Goal: Information Seeking & Learning: Check status

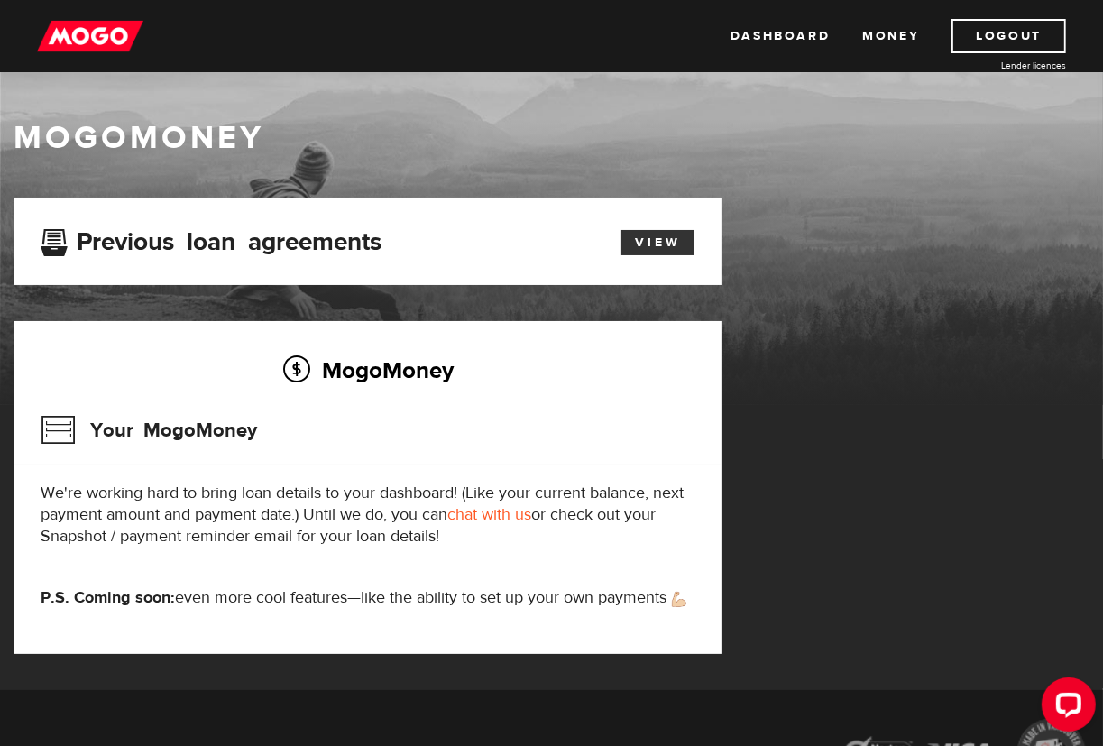
click at [667, 247] on link "View" at bounding box center [657, 242] width 73 height 25
click at [899, 25] on link "Money" at bounding box center [890, 36] width 57 height 34
click at [797, 24] on link "Dashboard" at bounding box center [780, 36] width 99 height 34
click at [667, 238] on link "View" at bounding box center [657, 242] width 73 height 25
click at [97, 41] on img at bounding box center [90, 36] width 106 height 34
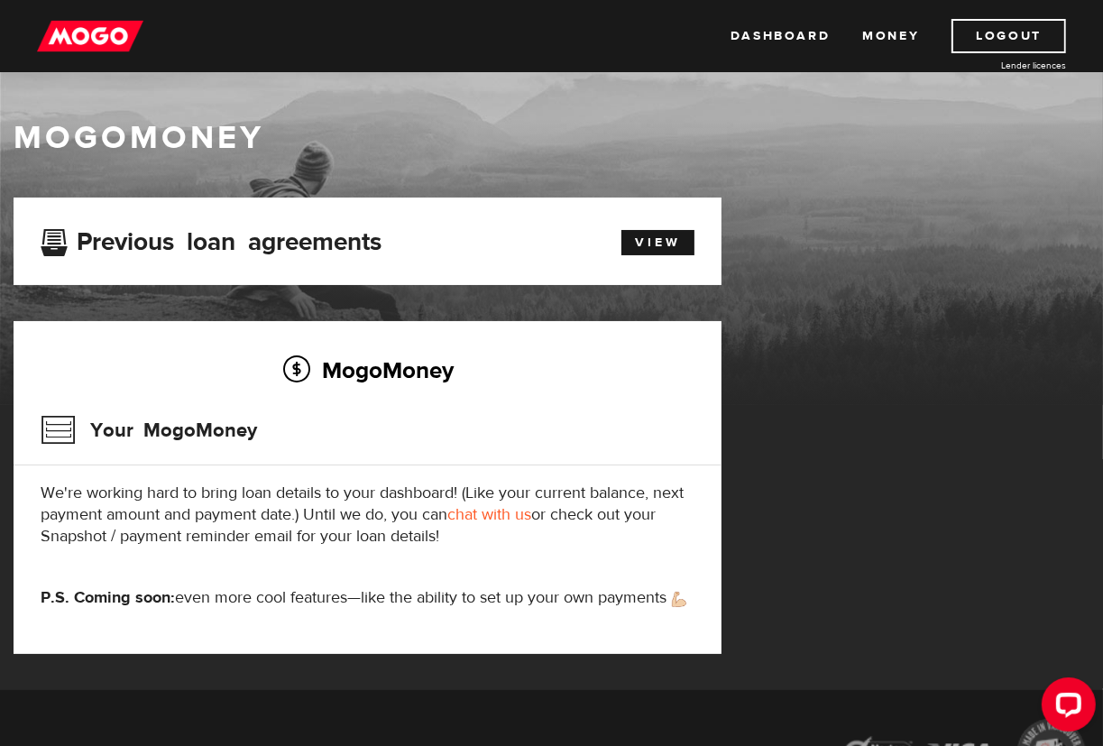
click at [653, 256] on div "Previous loan agreements View" at bounding box center [367, 241] width 681 height 33
click at [654, 248] on link "View" at bounding box center [657, 242] width 73 height 25
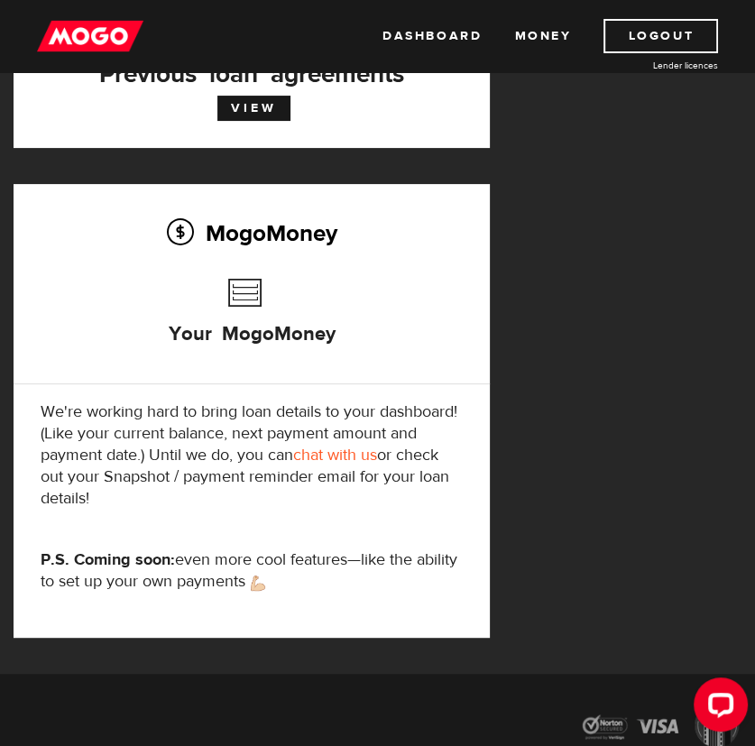
scroll to position [179, 0]
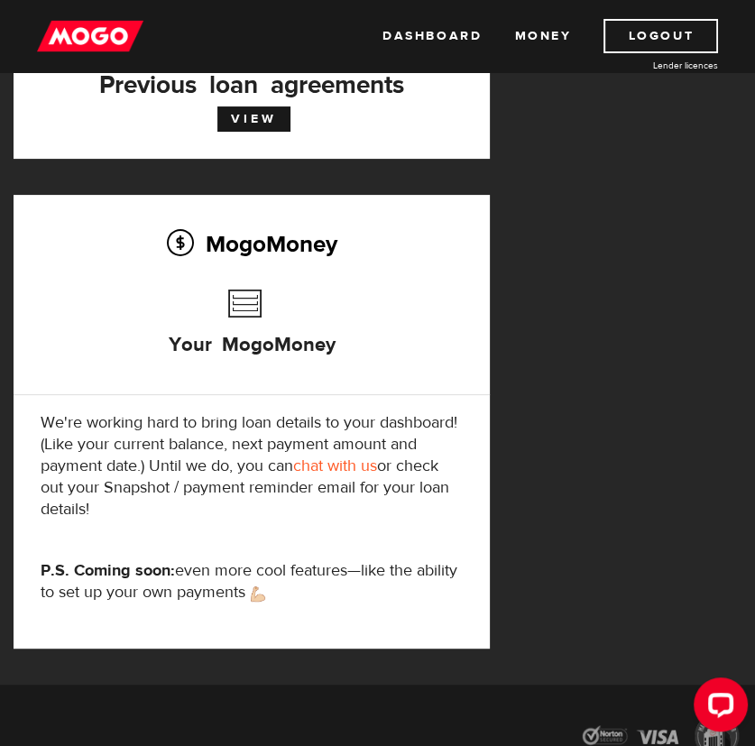
click at [266, 302] on h3 "Your MogoMoney" at bounding box center [252, 332] width 167 height 103
click at [249, 314] on h3 "Your MogoMoney" at bounding box center [252, 332] width 167 height 103
click at [220, 241] on h2 "MogoMoney" at bounding box center [252, 244] width 422 height 38
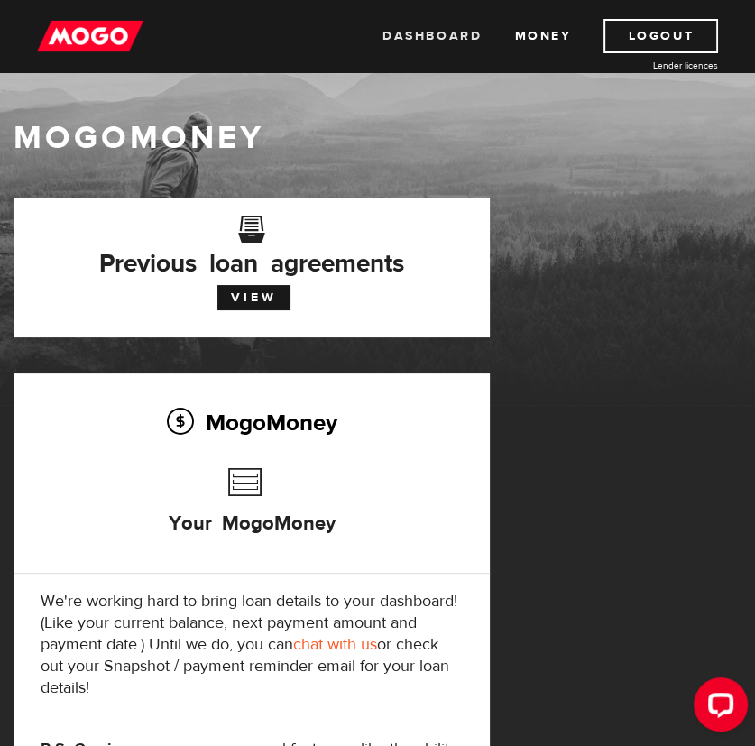
click at [432, 32] on link "Dashboard" at bounding box center [431, 36] width 99 height 34
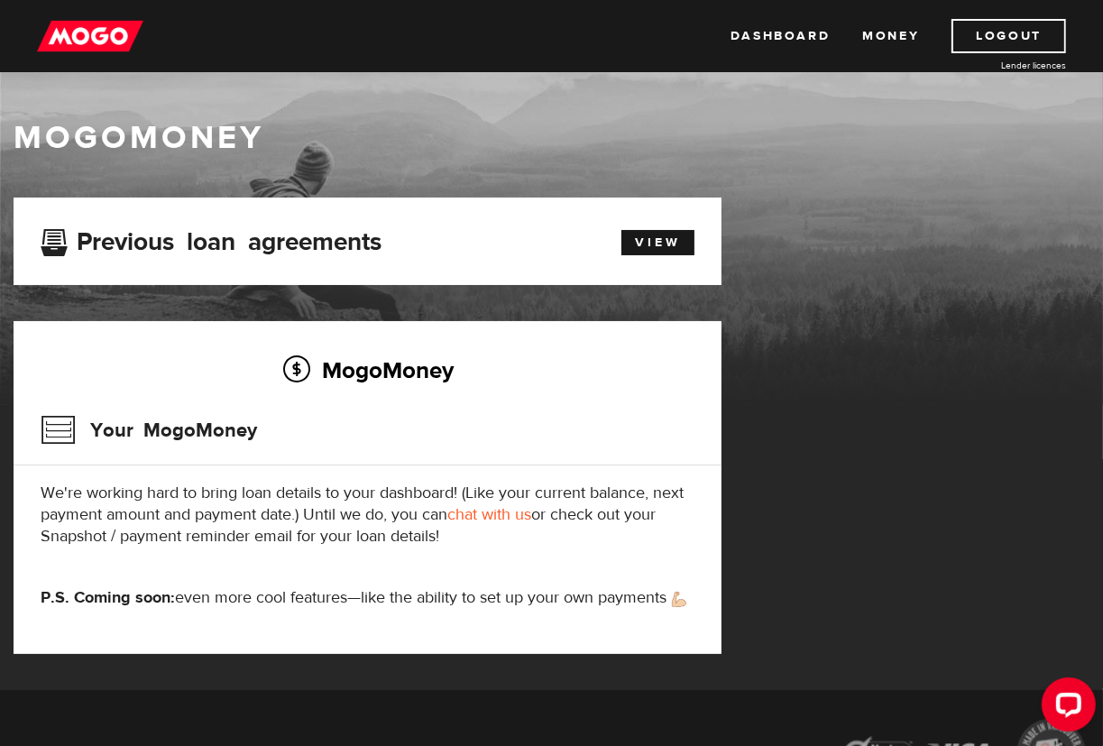
click at [506, 517] on link "chat with us" at bounding box center [489, 514] width 84 height 21
click at [160, 252] on div "Previous loan agreements" at bounding box center [310, 241] width 567 height 33
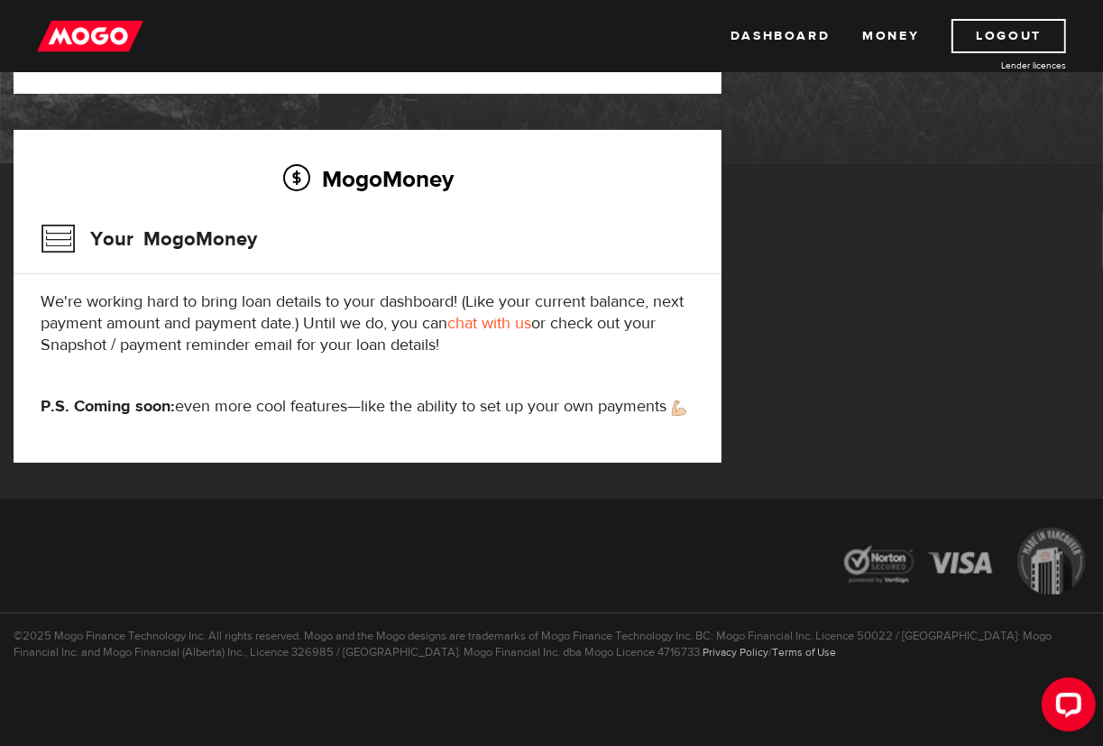
scroll to position [192, 0]
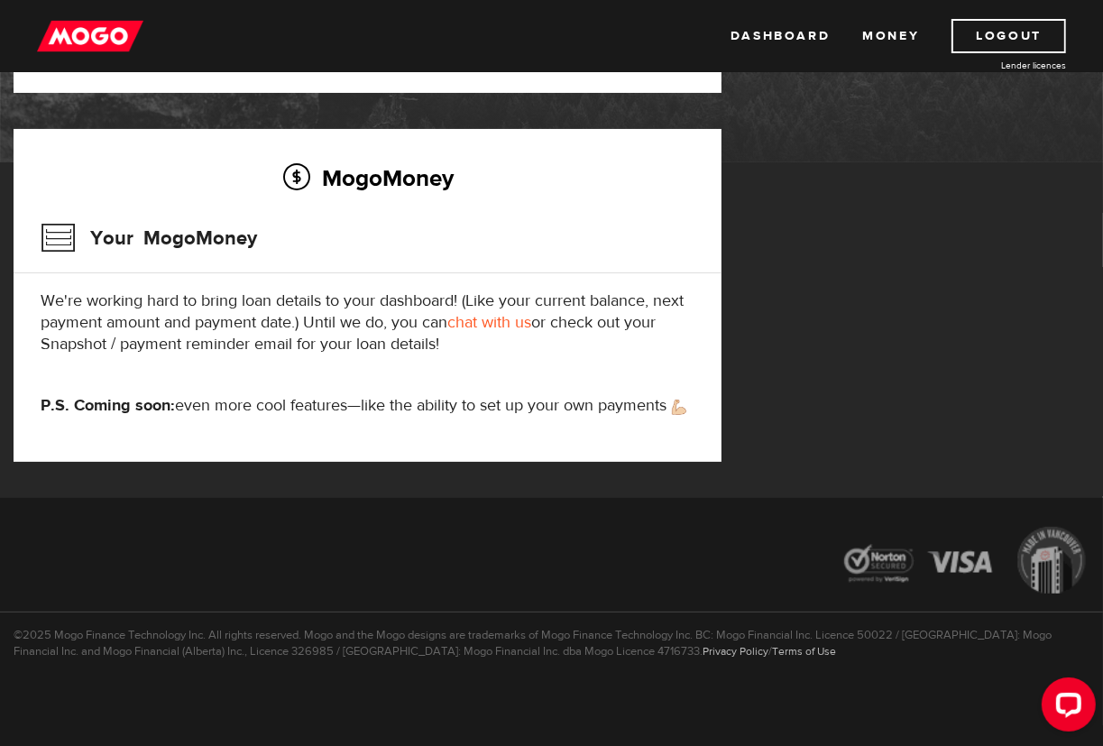
click at [582, 367] on div "MogoMoney Your MogoMoney We're working hard to bring loan details to your dashb…" at bounding box center [368, 295] width 708 height 333
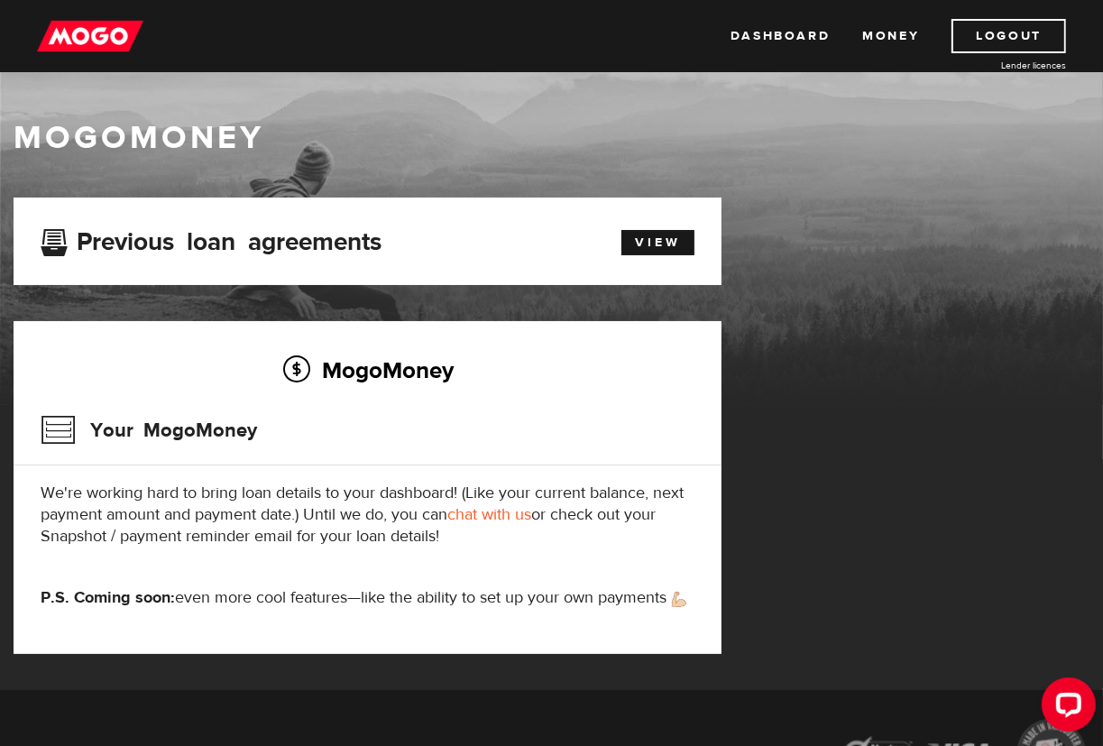
click at [105, 23] on img at bounding box center [90, 36] width 106 height 34
click at [873, 35] on link "Money" at bounding box center [890, 36] width 57 height 34
click at [70, 28] on img at bounding box center [90, 36] width 106 height 34
click at [643, 233] on link "View" at bounding box center [657, 242] width 73 height 25
click at [639, 241] on link "View" at bounding box center [657, 242] width 73 height 25
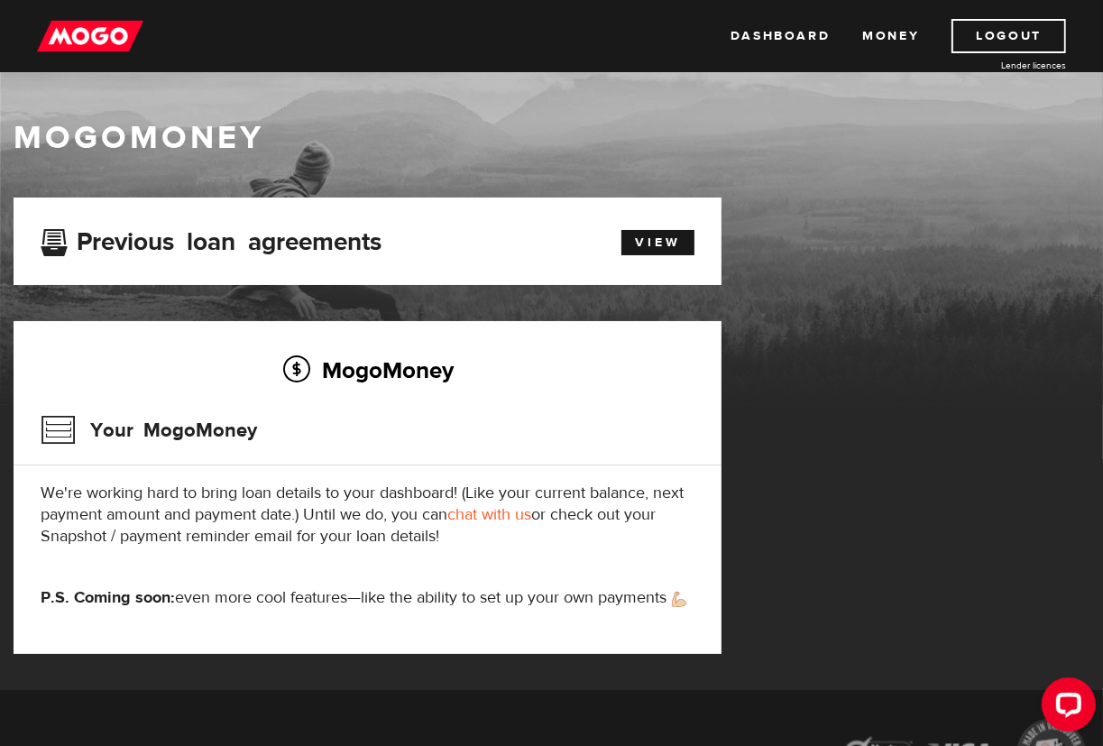
click at [233, 236] on h3 "Previous loan agreements" at bounding box center [211, 238] width 341 height 23
click at [667, 238] on link "View" at bounding box center [657, 242] width 73 height 25
click at [95, 34] on img at bounding box center [90, 36] width 106 height 34
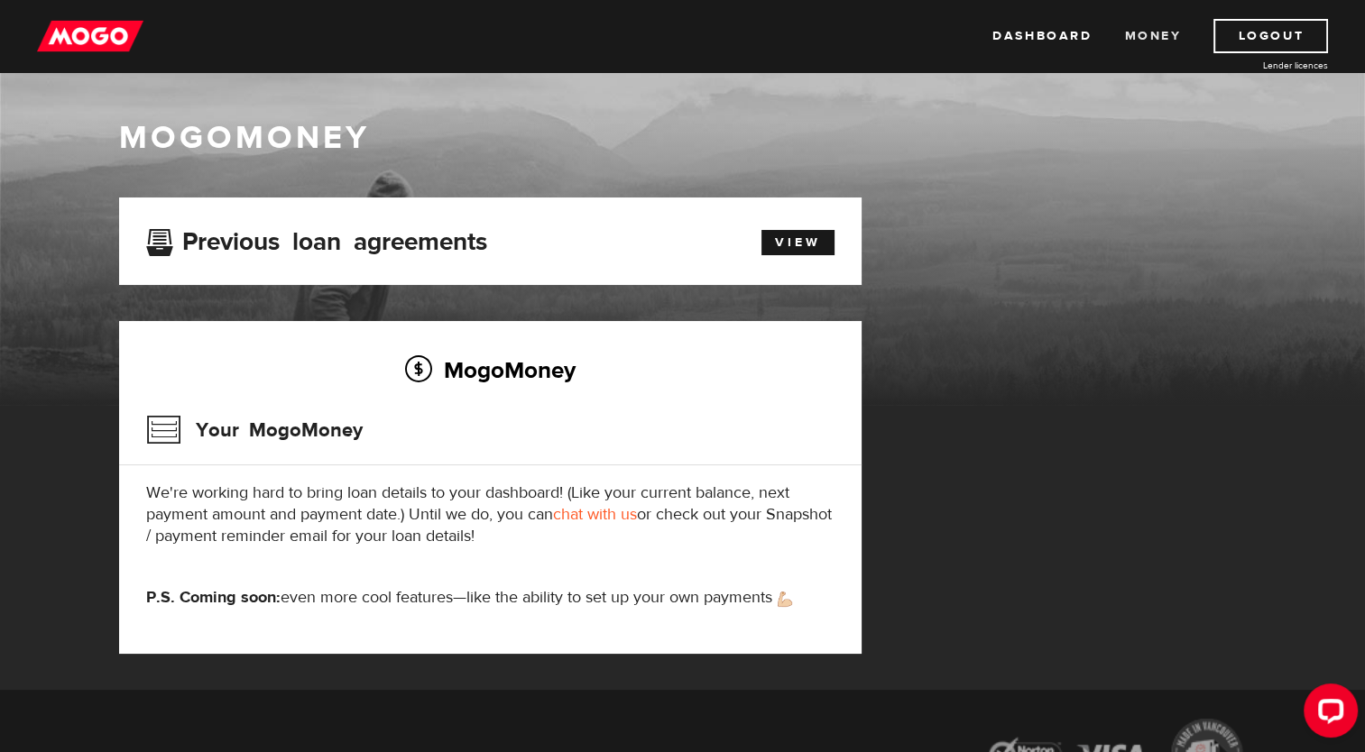
click at [1152, 37] on link "Money" at bounding box center [1152, 36] width 57 height 34
click at [1158, 41] on link "Money" at bounding box center [1152, 36] width 57 height 34
click at [0, 305] on html "Dashboard Money Logout Lender licences Dashboard Money Logout Lender licences M…" at bounding box center [682, 376] width 1365 height 752
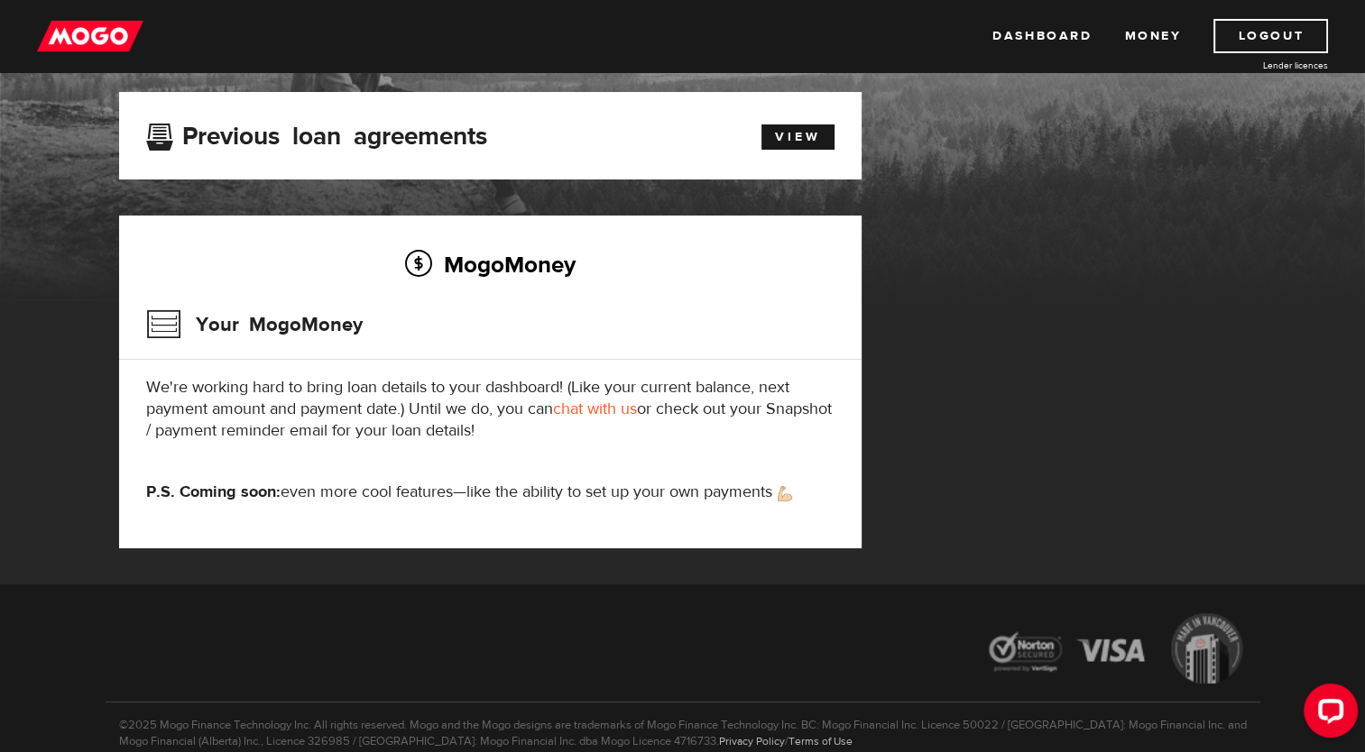
scroll to position [189, 0]
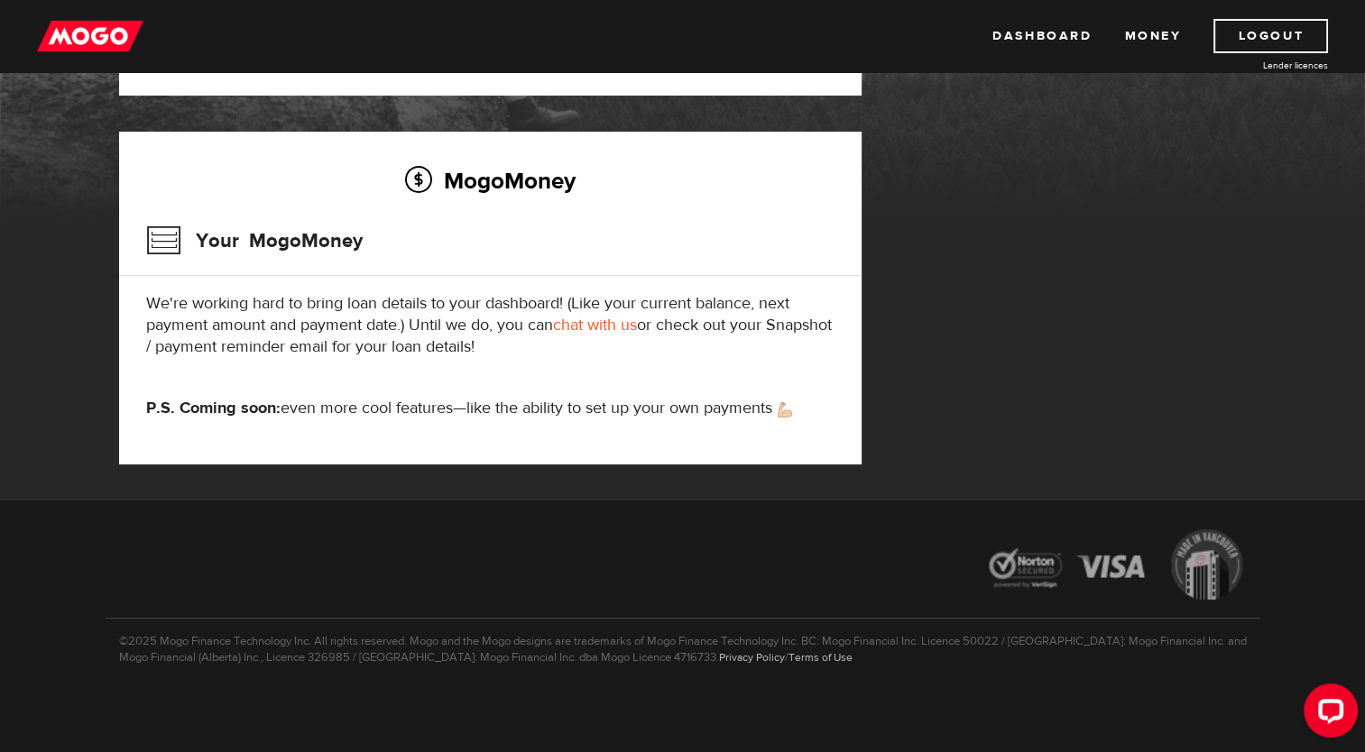
click at [105, 42] on img at bounding box center [90, 36] width 106 height 34
